Goal: Information Seeking & Learning: Check status

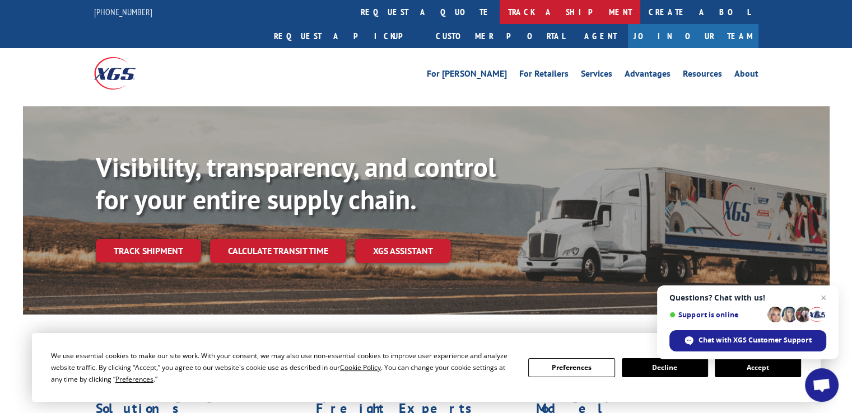
click at [500, 8] on link "track a shipment" at bounding box center [570, 12] width 141 height 24
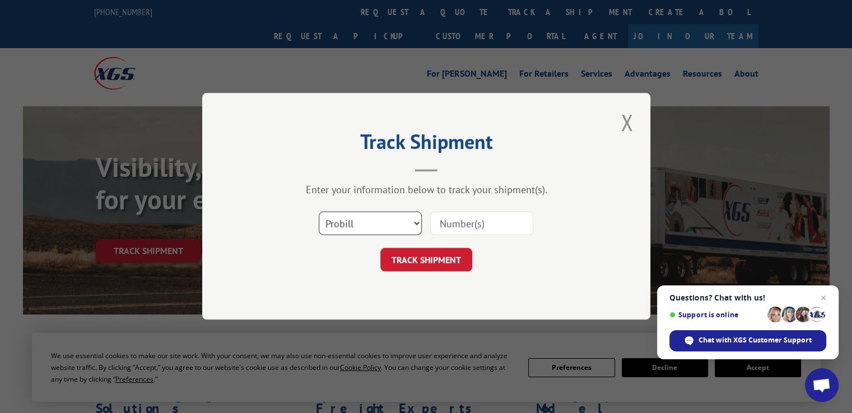
click at [375, 227] on select "Select category... Probill BOL PO" at bounding box center [370, 224] width 103 height 24
click at [476, 227] on input at bounding box center [481, 224] width 103 height 24
type input "16388536"
click at [439, 263] on button "TRACK SHIPMENT" at bounding box center [426, 261] width 92 height 24
